Goal: Task Accomplishment & Management: Complete application form

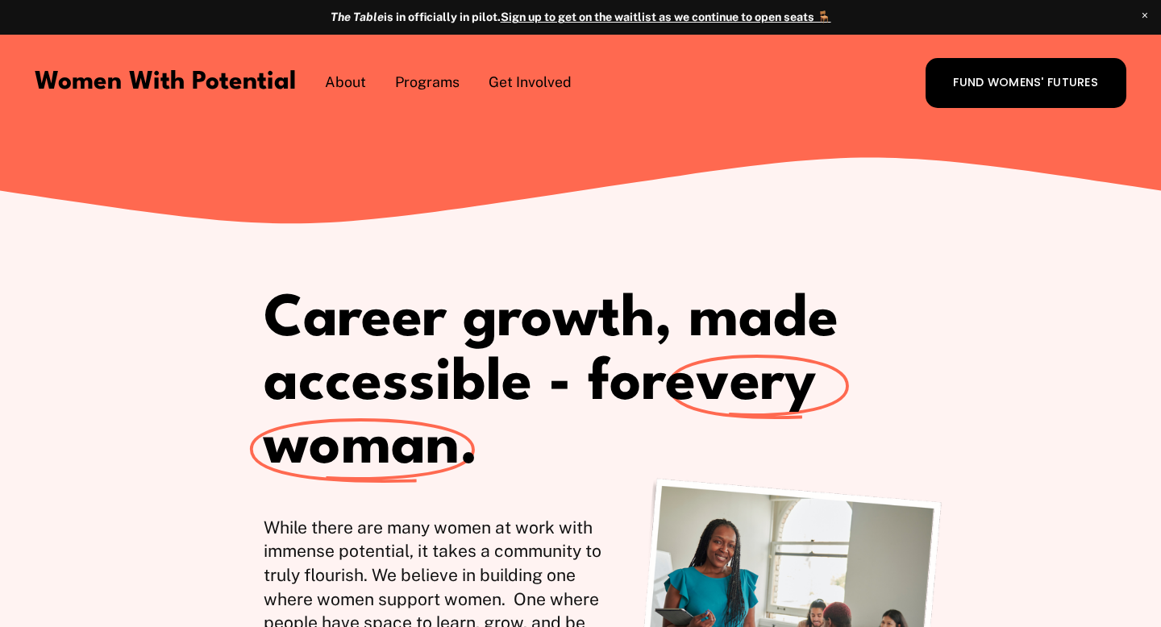
click at [539, 81] on span "Get Involved" at bounding box center [529, 83] width 83 height 20
click at [0, 0] on span "Volunteer" at bounding box center [0, 0] width 0 height 0
